Goal: Transaction & Acquisition: Purchase product/service

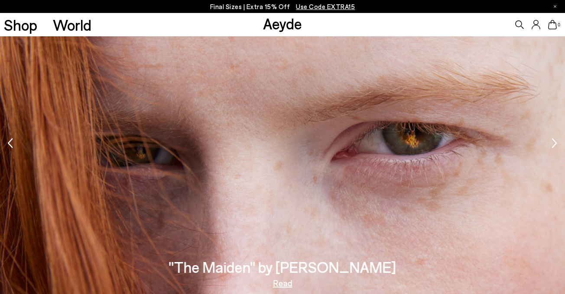
scroll to position [633, 0]
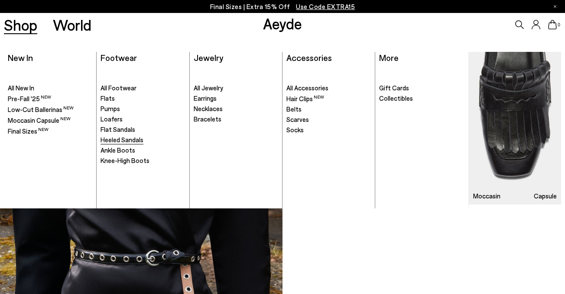
click at [107, 142] on span "Heeled Sandals" at bounding box center [121, 140] width 43 height 8
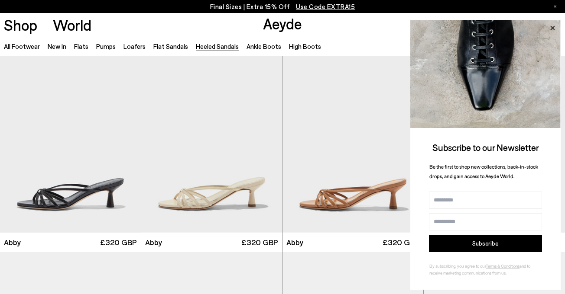
click at [549, 29] on icon at bounding box center [551, 28] width 11 height 11
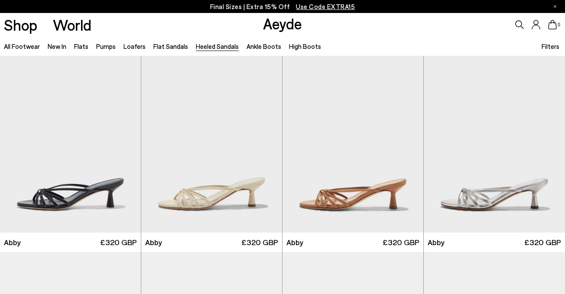
click at [544, 47] on body "Free shipping to United Kingdom on all orders Your item is added to cart. View …" at bounding box center [282, 147] width 565 height 294
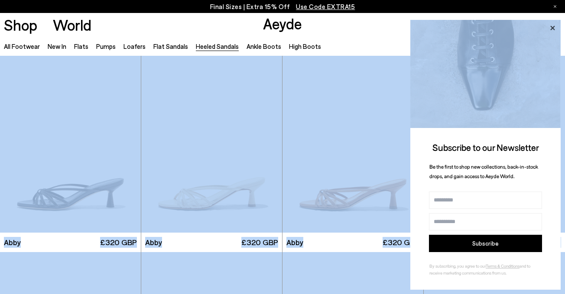
click at [550, 28] on icon at bounding box center [551, 28] width 11 height 11
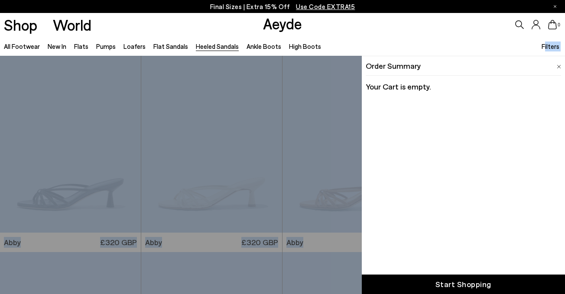
click at [550, 47] on span "Filters" at bounding box center [550, 46] width 18 height 8
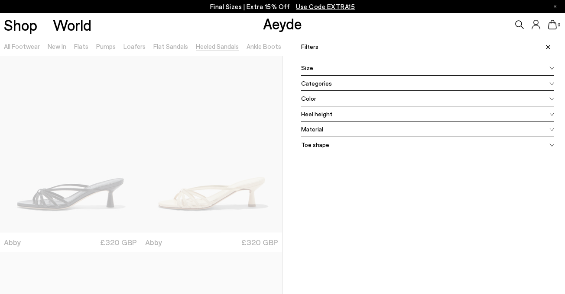
click at [398, 91] on div "Color" at bounding box center [427, 99] width 253 height 16
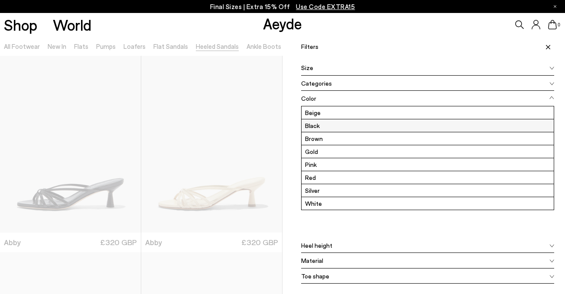
click at [359, 130] on label "Black" at bounding box center [427, 125] width 252 height 13
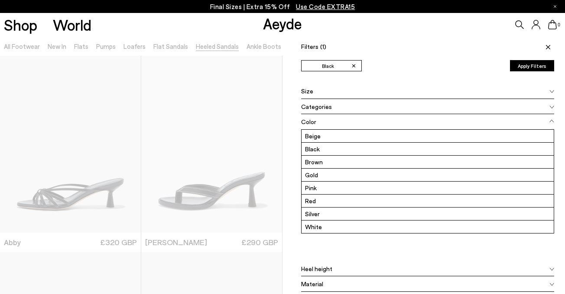
click at [291, 126] on div "Filters (1) ✕ Black Apply filters ✕ Black Apply Filters Availability In stock O…" at bounding box center [423, 183] width 282 height 294
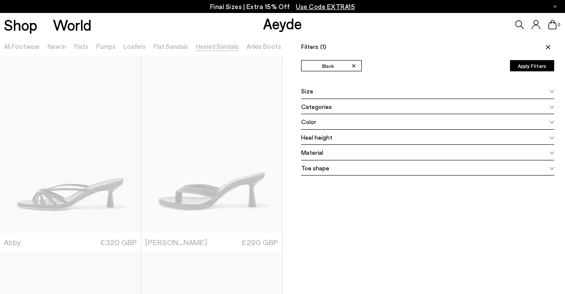
click at [526, 67] on button "Apply Filters" at bounding box center [532, 65] width 44 height 11
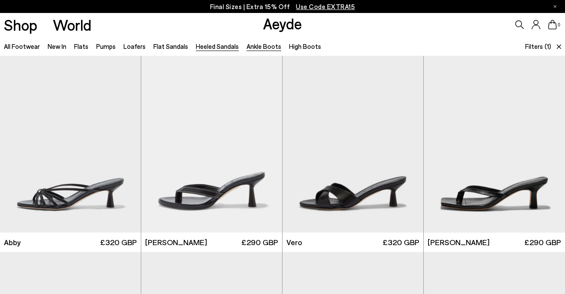
click at [259, 45] on link "Ankle Boots" at bounding box center [263, 46] width 35 height 8
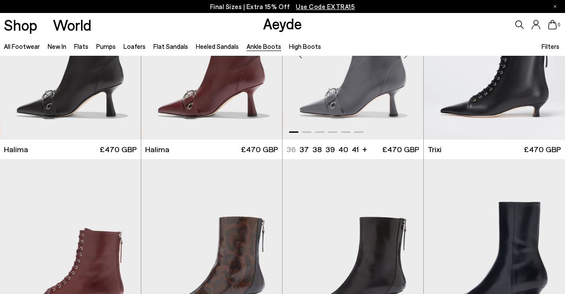
scroll to position [149, 0]
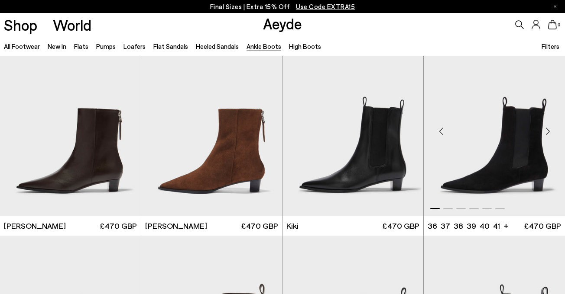
scroll to position [1000, 0]
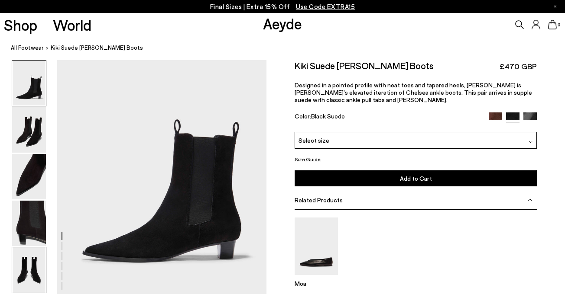
click at [27, 272] on img at bounding box center [29, 270] width 34 height 45
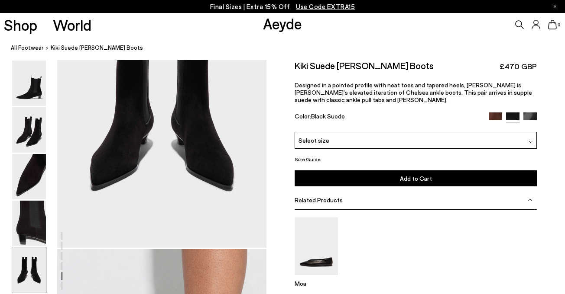
scroll to position [1213, 0]
